Goal: Transaction & Acquisition: Purchase product/service

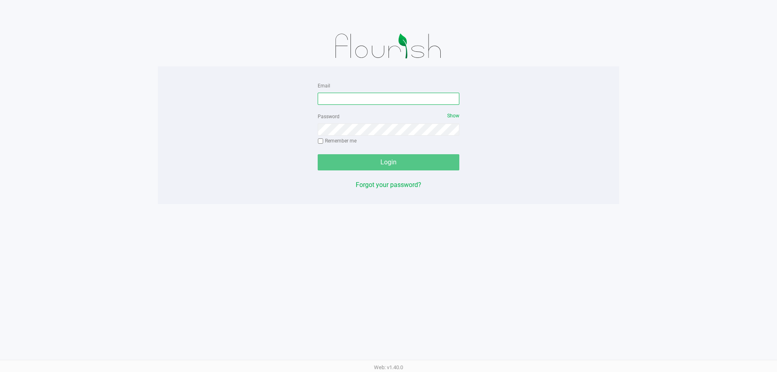
click at [357, 98] on input "Email" at bounding box center [389, 99] width 142 height 12
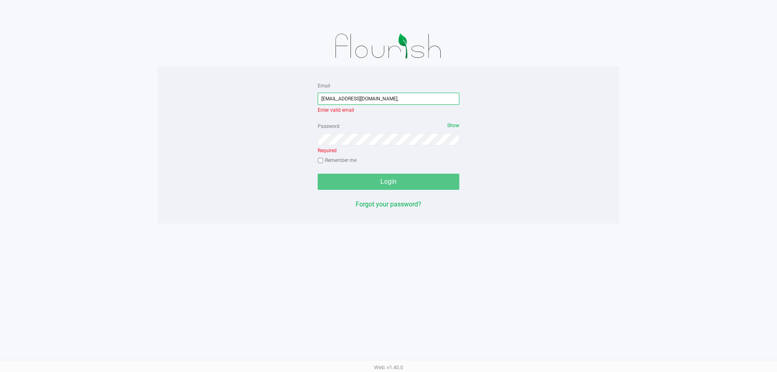
click at [381, 100] on input "[EMAIL_ADDRESS][DOMAIN_NAME]," at bounding box center [389, 99] width 142 height 12
type input "[EMAIL_ADDRESS][DOMAIN_NAME]"
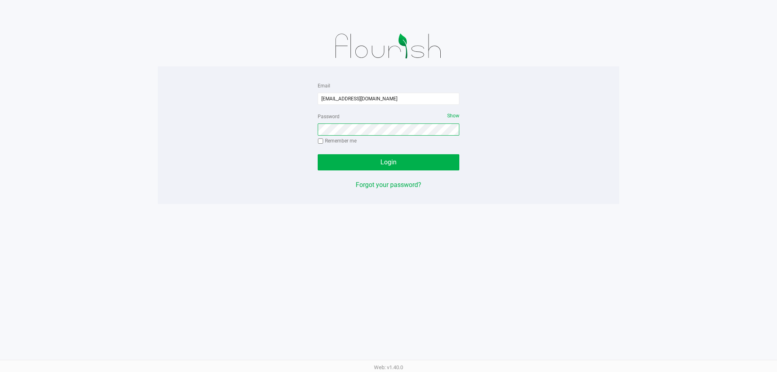
click at [318, 154] on button "Login" at bounding box center [389, 162] width 142 height 16
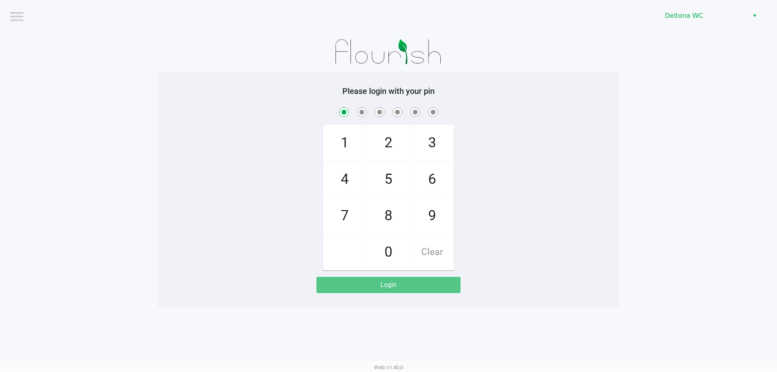
checkbox input "true"
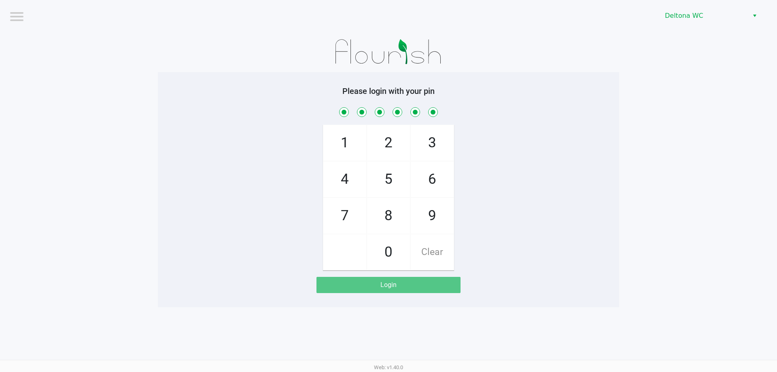
checkbox input "true"
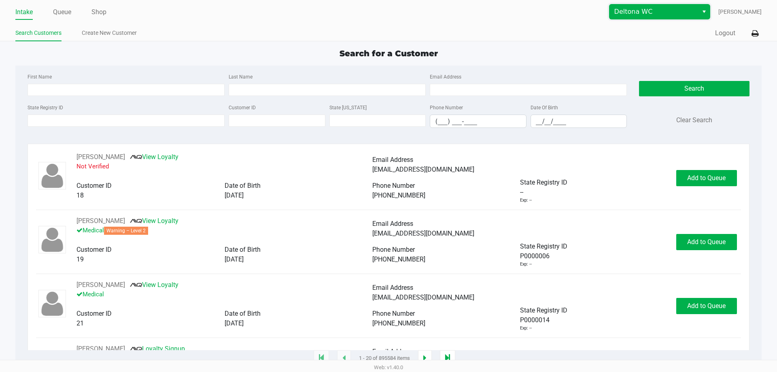
click at [675, 17] on span "Deltona WC" at bounding box center [654, 11] width 89 height 15
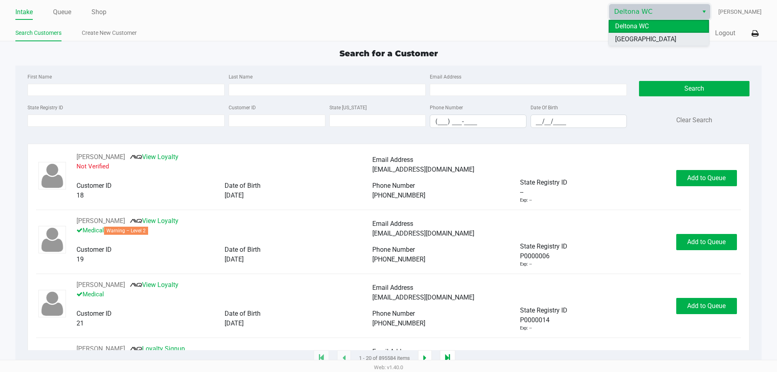
click at [645, 36] on span "[GEOGRAPHIC_DATA]" at bounding box center [645, 39] width 61 height 10
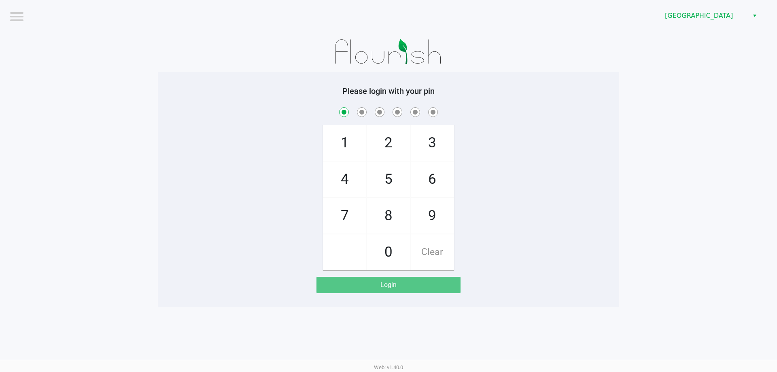
checkbox input "true"
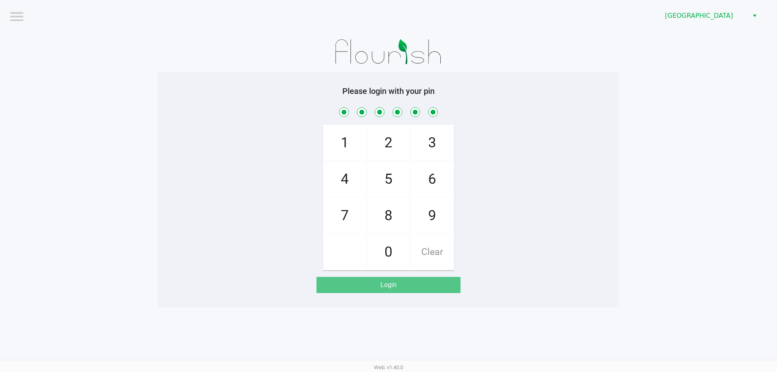
checkbox input "true"
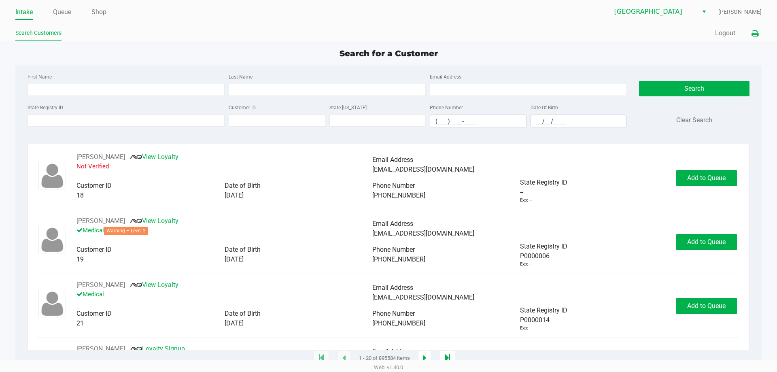
click at [758, 31] on icon at bounding box center [755, 34] width 7 height 6
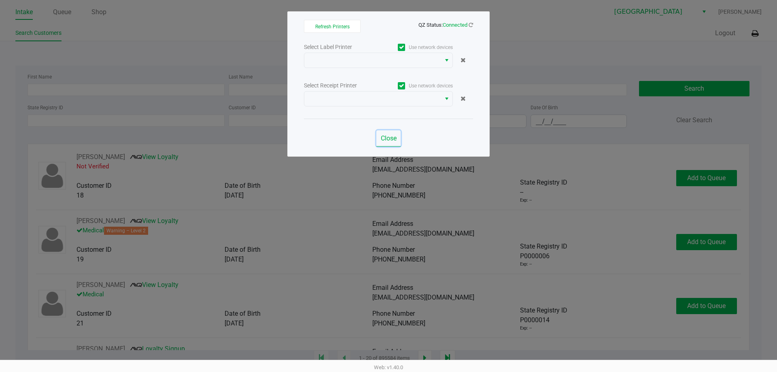
click at [389, 136] on span "Close" at bounding box center [389, 138] width 16 height 8
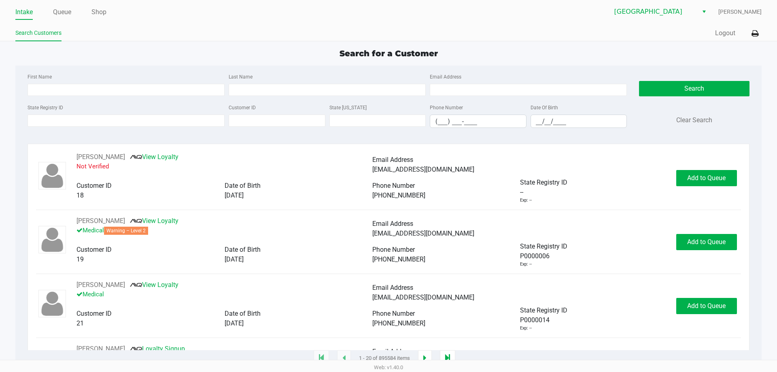
click at [99, 102] on div "First Name Last Name Email Address" at bounding box center [328, 87] width 604 height 31
click at [81, 91] on input "First Name" at bounding box center [126, 90] width 197 height 12
type input "rachael"
type input "[PERSON_NAME]"
click at [670, 94] on button "Search" at bounding box center [694, 88] width 110 height 15
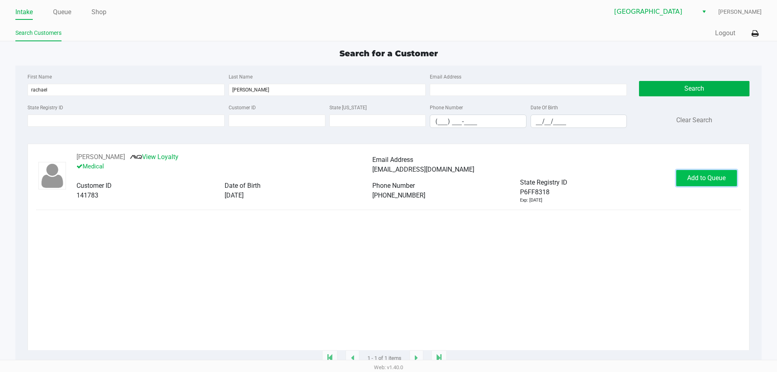
click at [706, 171] on button "Add to Queue" at bounding box center [707, 178] width 61 height 16
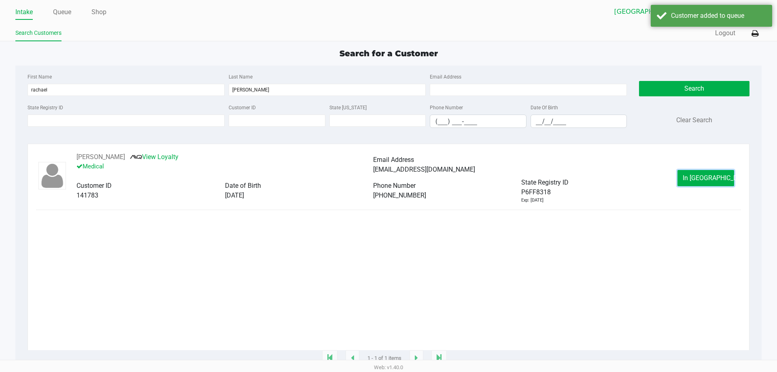
click at [700, 175] on span "In [GEOGRAPHIC_DATA]" at bounding box center [717, 178] width 68 height 8
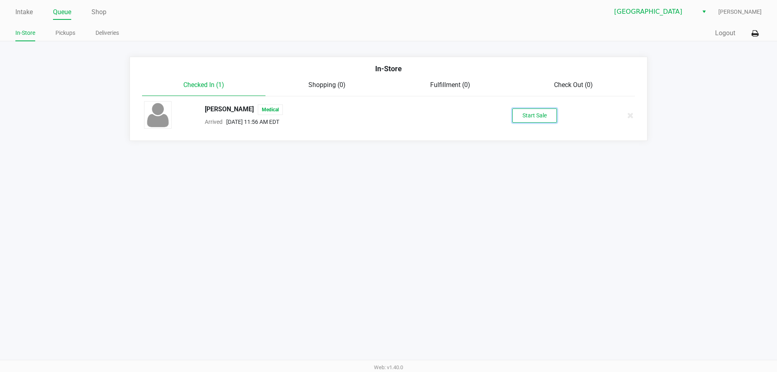
click at [536, 120] on button "Start Sale" at bounding box center [535, 116] width 45 height 14
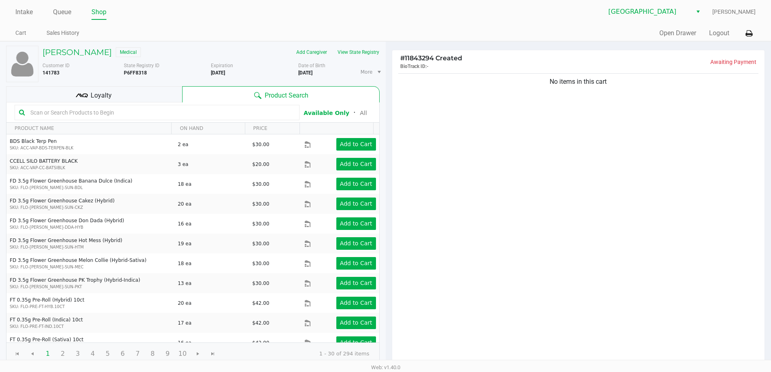
click at [611, 211] on div "No items in this cart" at bounding box center [578, 219] width 373 height 294
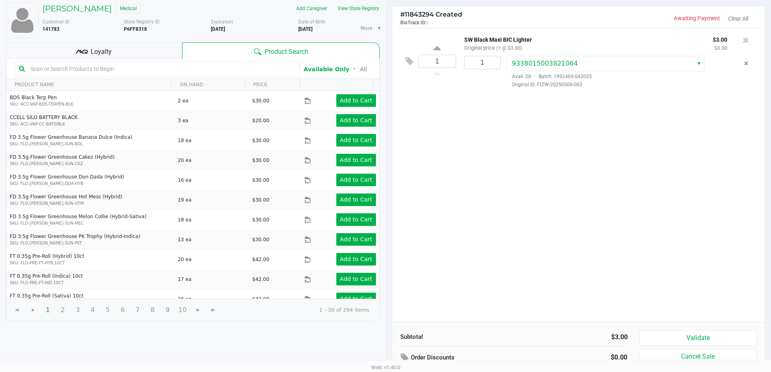
scroll to position [83, 0]
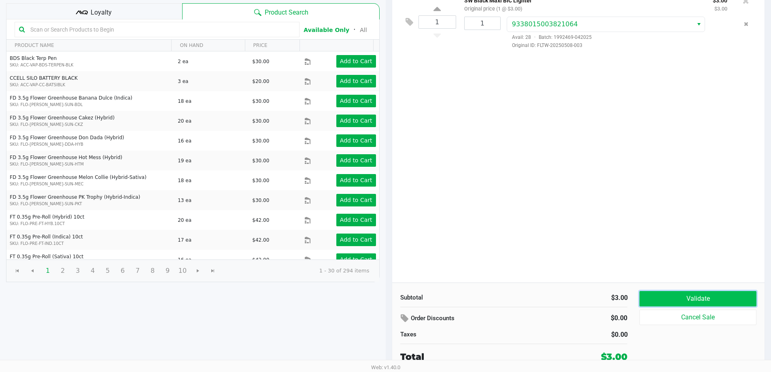
click at [705, 296] on button "Validate" at bounding box center [698, 298] width 117 height 15
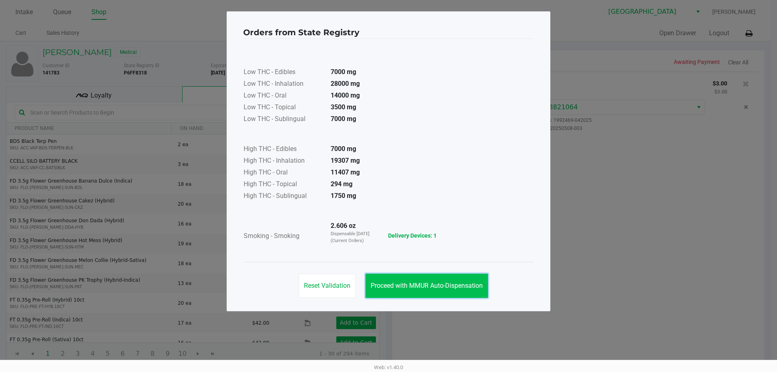
click at [432, 279] on button "Proceed with MMUR Auto-Dispensation" at bounding box center [427, 286] width 123 height 24
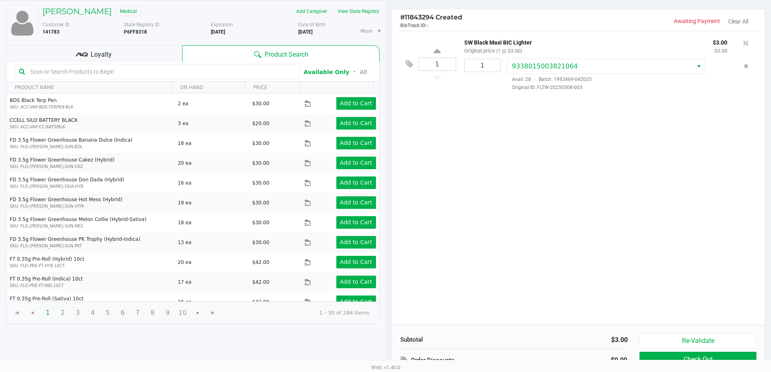
scroll to position [83, 0]
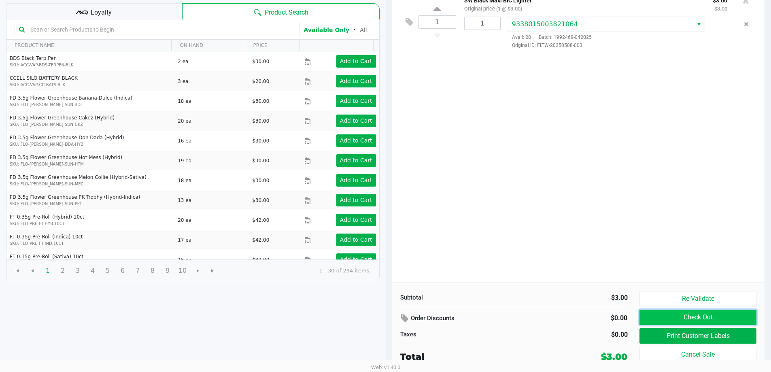
click at [700, 316] on button "Check Out" at bounding box center [698, 317] width 117 height 15
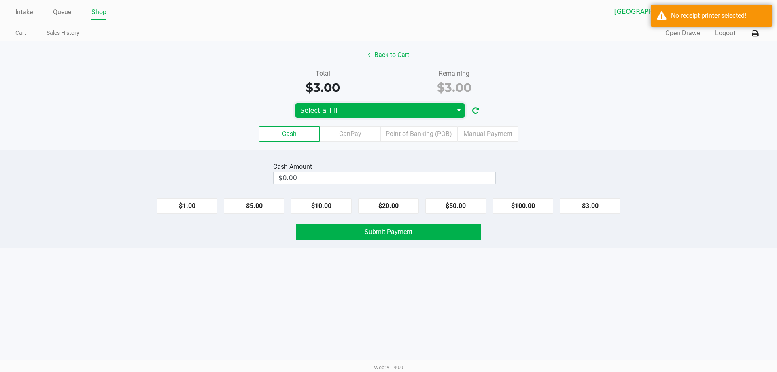
click at [452, 112] on span "Select a Till" at bounding box center [374, 110] width 157 height 15
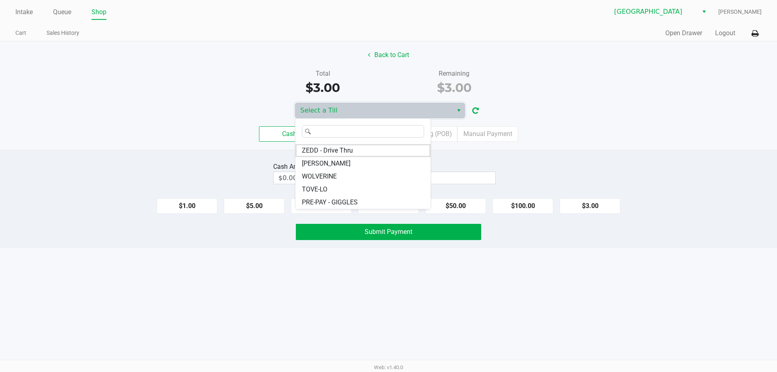
click at [123, 64] on div "Back to Cart Total $3.00 Remaining $3.00 Select a Till Cash CanPay Point of Ban…" at bounding box center [388, 95] width 777 height 109
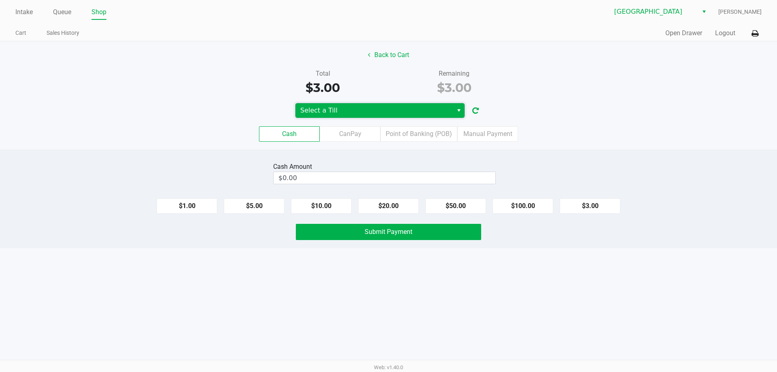
click at [387, 107] on span "Select a Till" at bounding box center [374, 111] width 148 height 10
